Goal: Task Accomplishment & Management: Complete application form

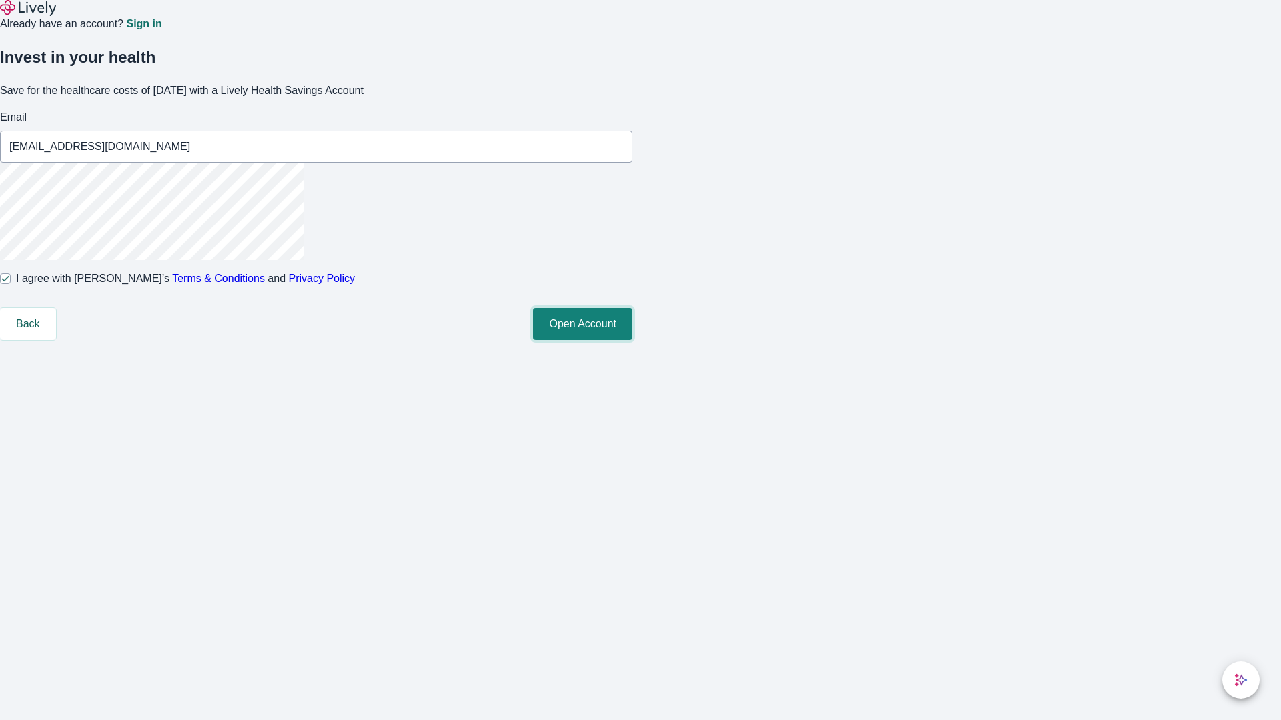
click at [632, 340] on button "Open Account" at bounding box center [582, 324] width 99 height 32
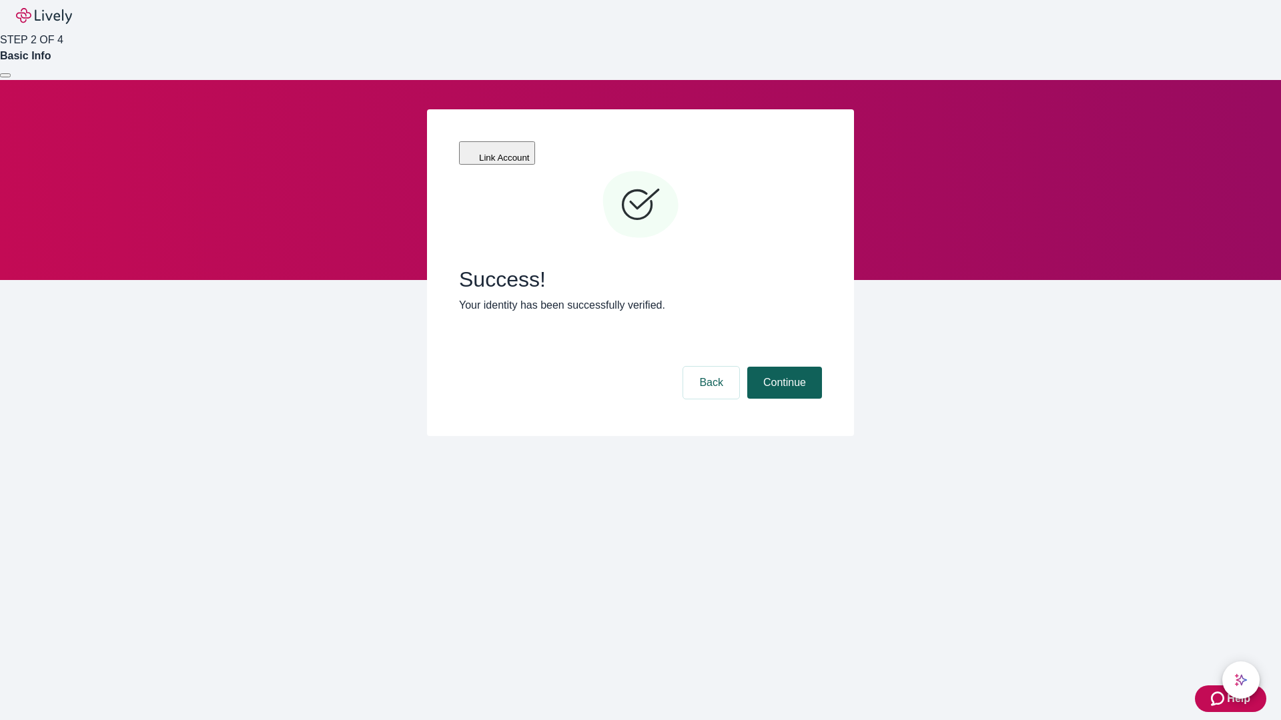
click at [782, 367] on button "Continue" at bounding box center [784, 383] width 75 height 32
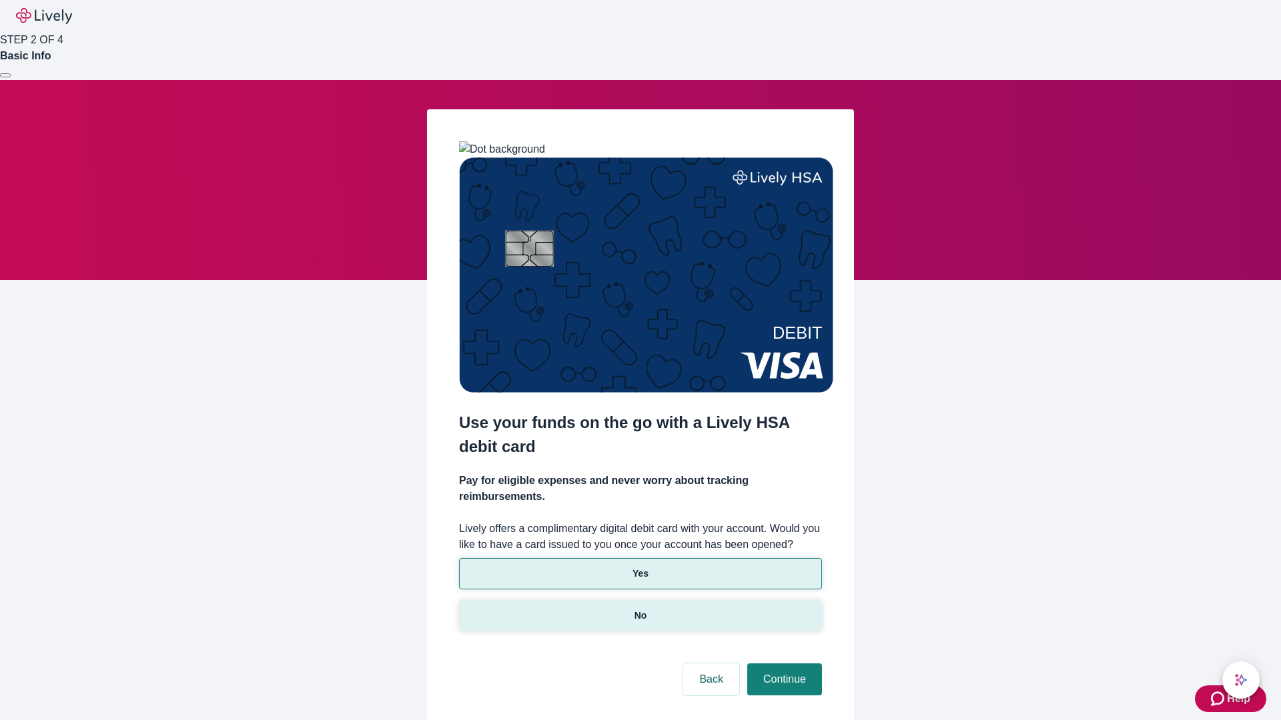
click at [640, 609] on p "No" at bounding box center [640, 616] width 13 height 14
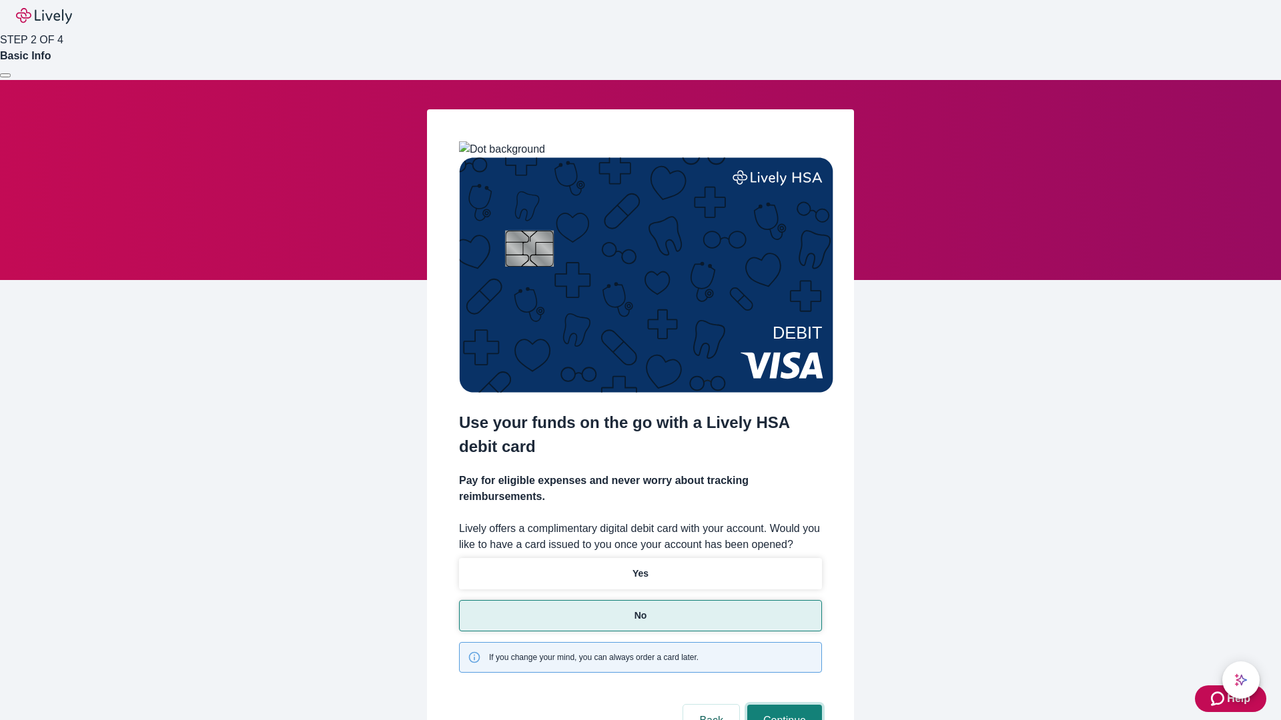
click at [782, 705] on button "Continue" at bounding box center [784, 721] width 75 height 32
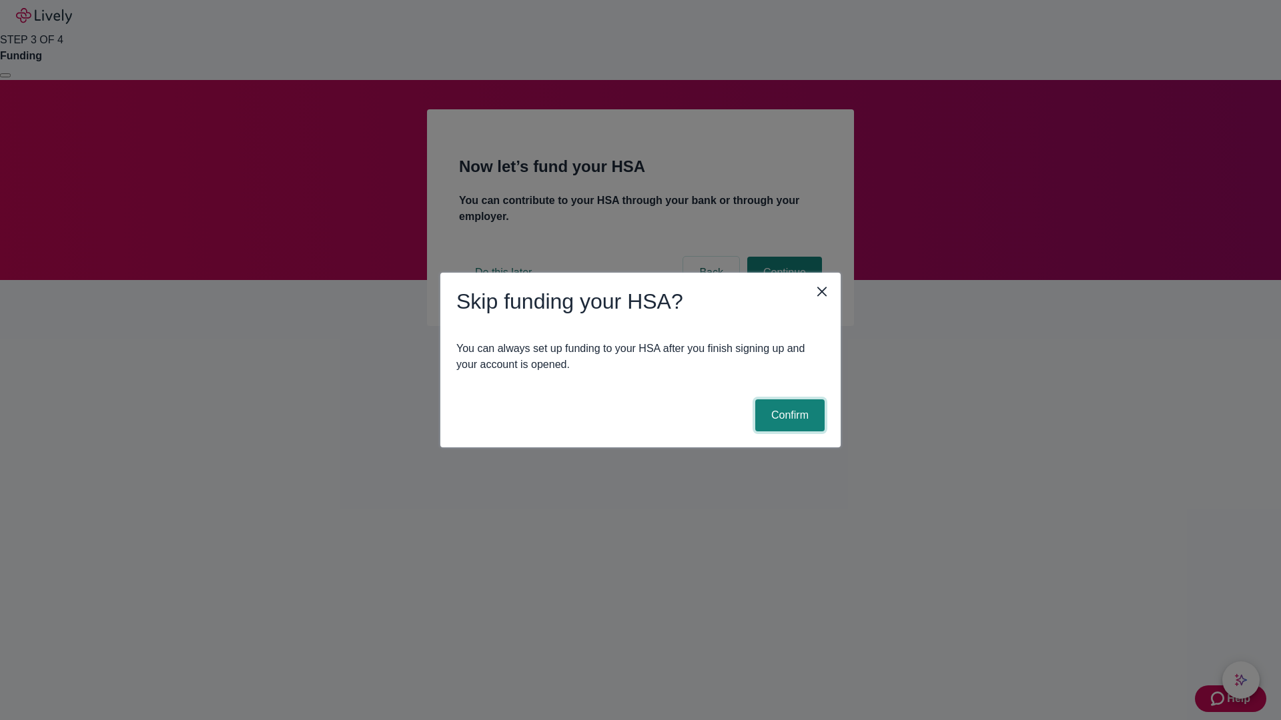
click at [788, 416] on button "Confirm" at bounding box center [789, 416] width 69 height 32
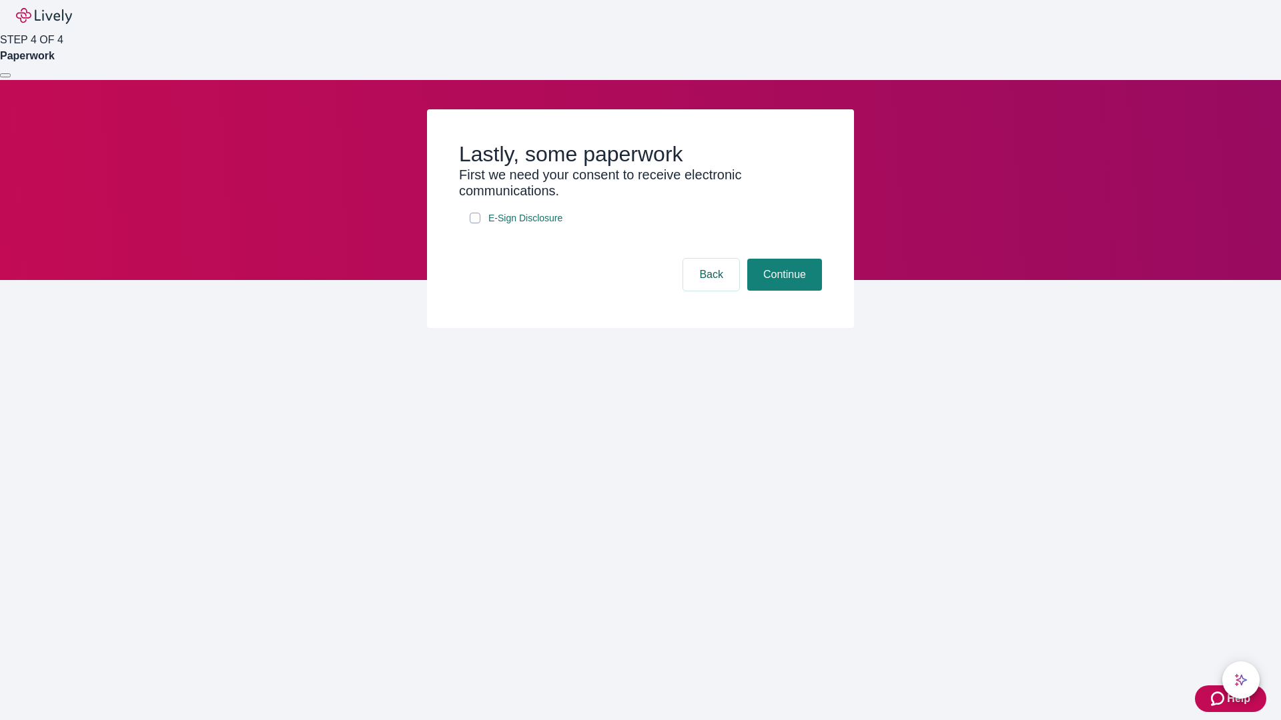
click at [475, 223] on input "E-Sign Disclosure" at bounding box center [475, 218] width 11 height 11
checkbox input "true"
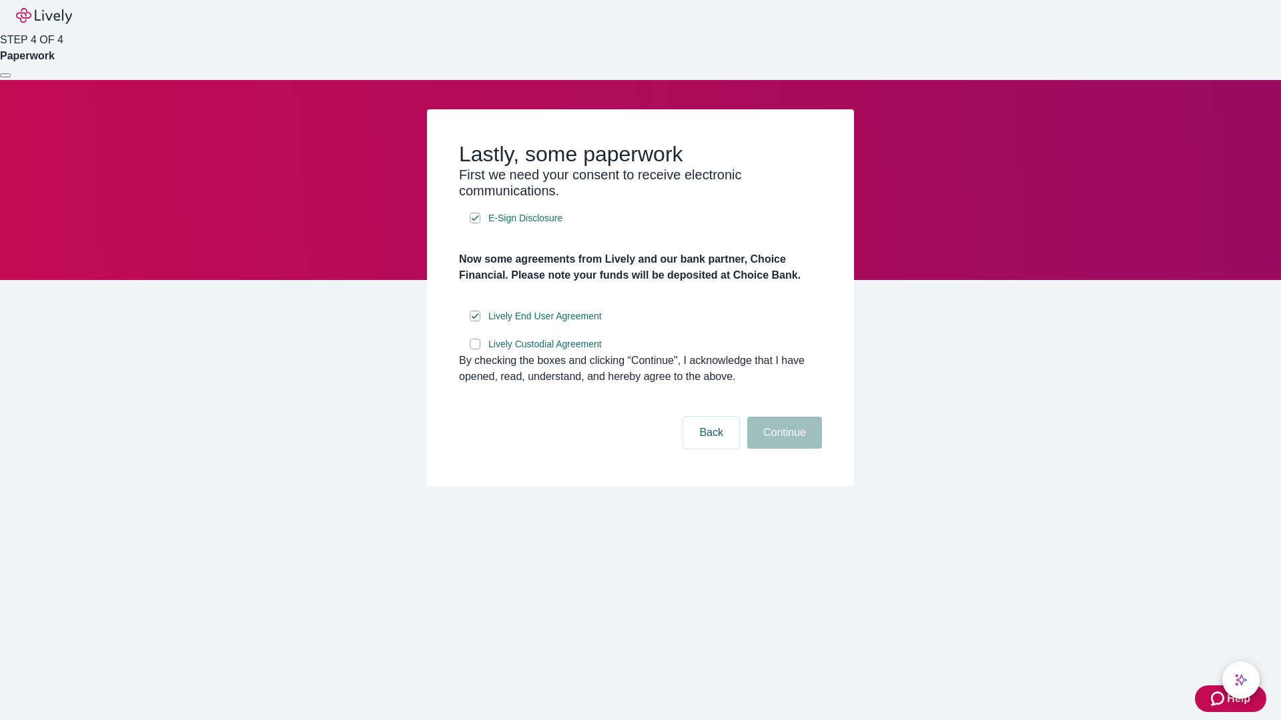
click at [475, 350] on input "Lively Custodial Agreement" at bounding box center [475, 344] width 11 height 11
checkbox input "true"
click at [782, 449] on button "Continue" at bounding box center [784, 433] width 75 height 32
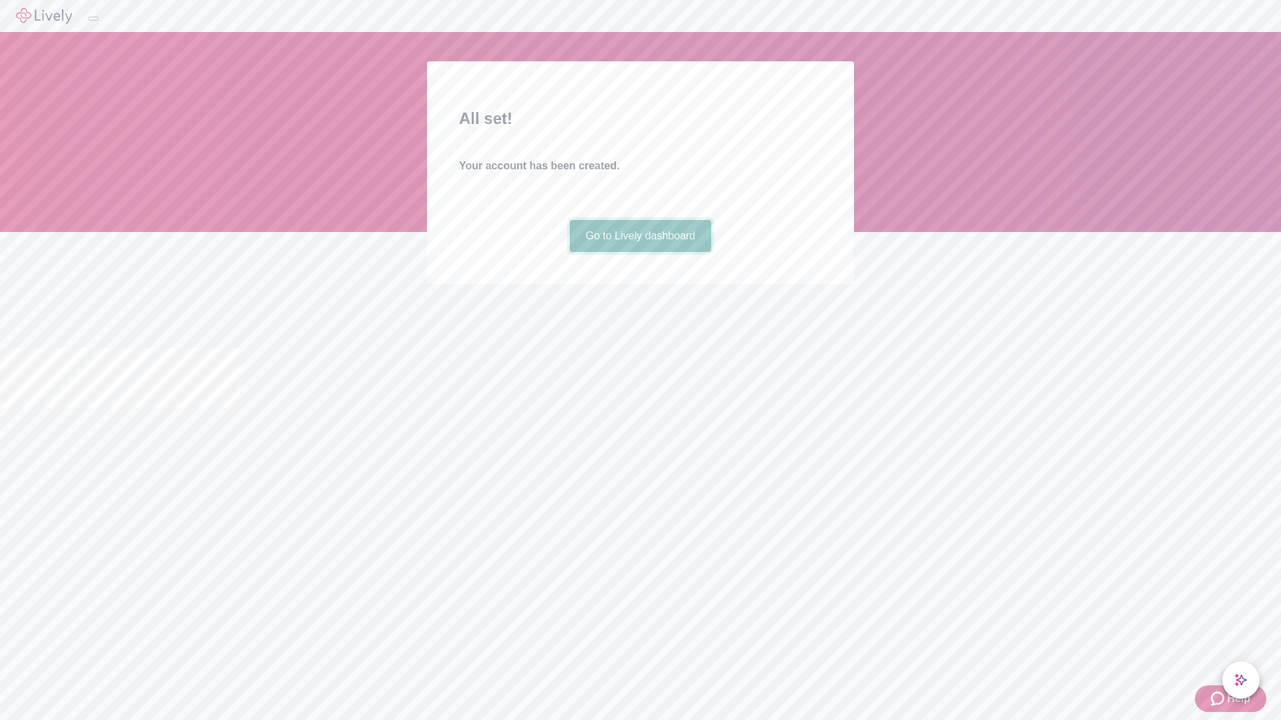
click at [640, 252] on link "Go to Lively dashboard" at bounding box center [641, 236] width 142 height 32
